Goal: Information Seeking & Learning: Check status

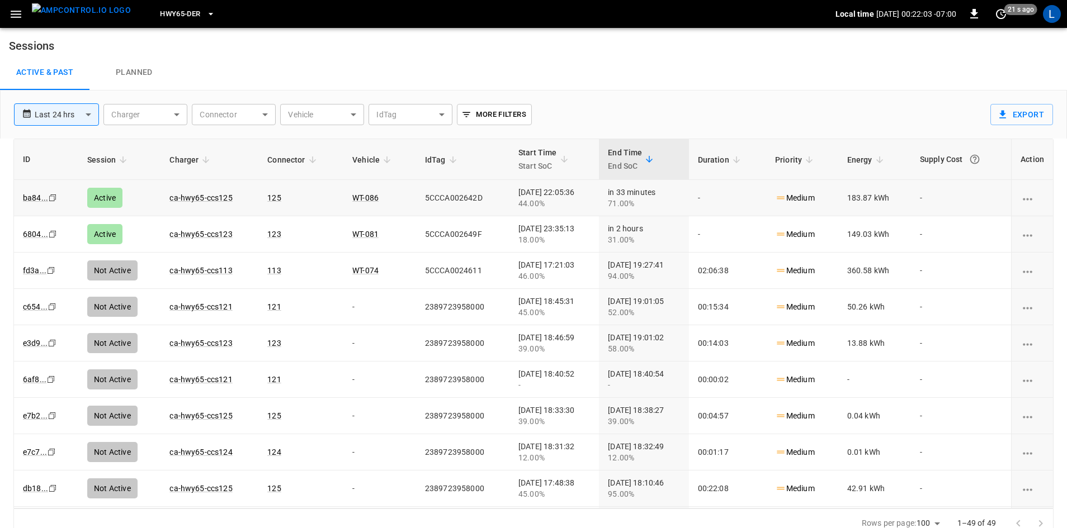
click at [216, 195] on link "ca-hwy65-ccs125" at bounding box center [200, 197] width 63 height 9
click at [215, 235] on link "ca-hwy65-ccs123" at bounding box center [200, 234] width 67 height 13
click at [217, 199] on link "ca-hwy65-ccs125" at bounding box center [200, 197] width 67 height 13
click at [193, 199] on link "ca-hwy65-ccs121" at bounding box center [200, 197] width 67 height 13
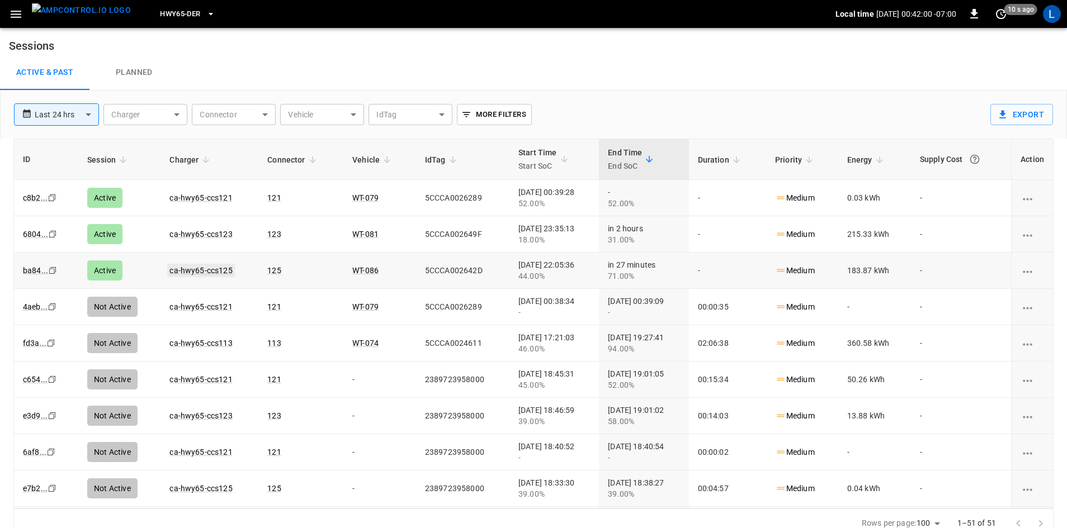
click at [218, 268] on link "ca-hwy65-ccs125" at bounding box center [200, 270] width 67 height 13
click at [203, 237] on link "ca-hwy65-ccs123" at bounding box center [200, 234] width 67 height 13
click at [223, 272] on link "ca-hwy65-ccs125" at bounding box center [200, 270] width 67 height 13
click at [195, 199] on link "ca-hwy65-ccs121" at bounding box center [200, 197] width 67 height 13
click at [188, 272] on link "ca-hwy65-ccs121" at bounding box center [200, 270] width 67 height 13
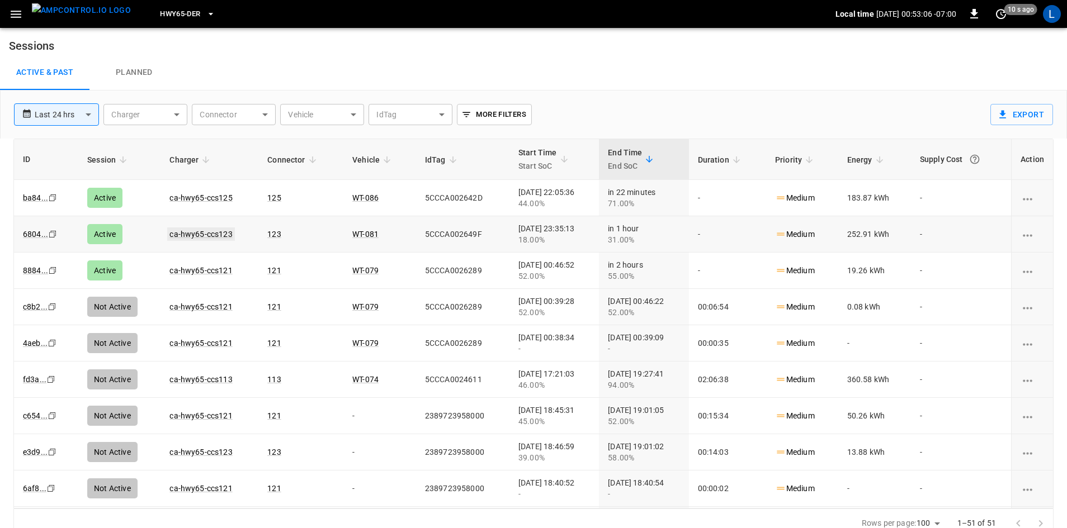
click at [213, 233] on link "ca-hwy65-ccs123" at bounding box center [200, 234] width 67 height 13
click at [199, 199] on link "ca-hwy65-ccs125" at bounding box center [200, 197] width 67 height 13
click at [201, 269] on link "ca-hwy65-ccs125" at bounding box center [200, 270] width 63 height 9
click at [218, 233] on link "ca-hwy65-ccs121" at bounding box center [200, 234] width 67 height 13
click at [220, 233] on link "ca-hwy65-ccs121" at bounding box center [200, 234] width 67 height 13
